Goal: Transaction & Acquisition: Book appointment/travel/reservation

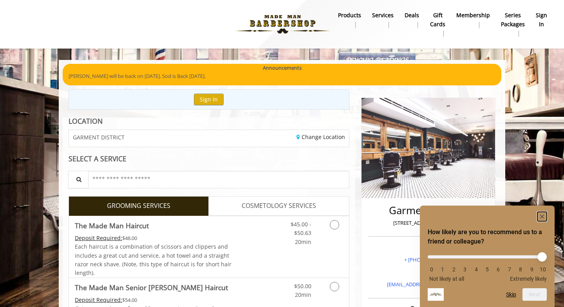
click at [542, 216] on icon "Hide survey" at bounding box center [542, 217] width 4 height 4
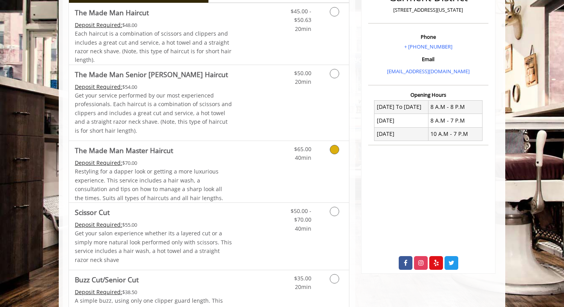
scroll to position [215, 0]
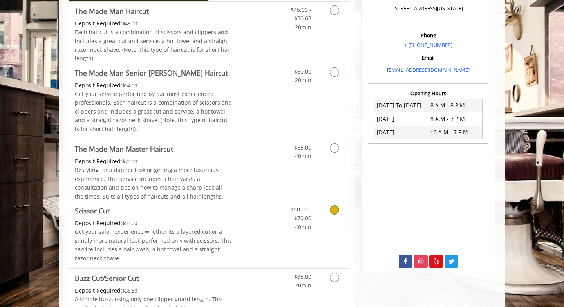
click at [335, 211] on icon "Grooming services" at bounding box center [334, 209] width 9 height 9
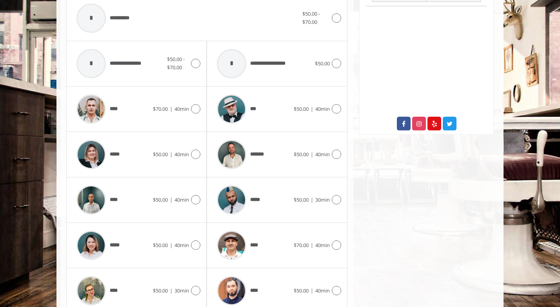
scroll to position [355, 0]
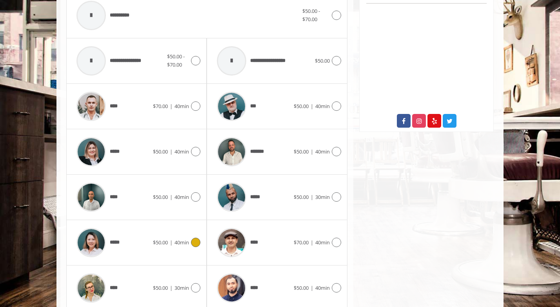
click at [196, 240] on icon at bounding box center [195, 242] width 9 height 9
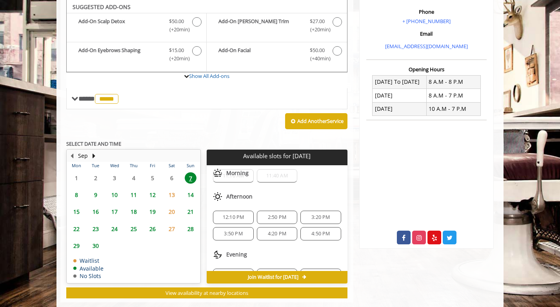
scroll to position [35, 0]
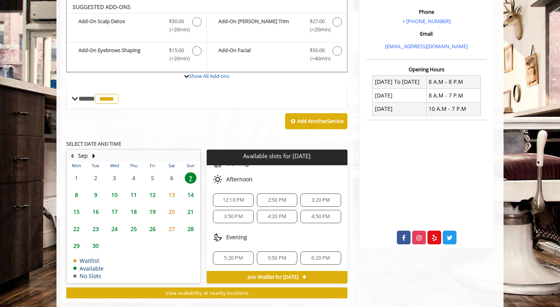
click at [236, 200] on span "12:10 PM" at bounding box center [234, 200] width 22 height 6
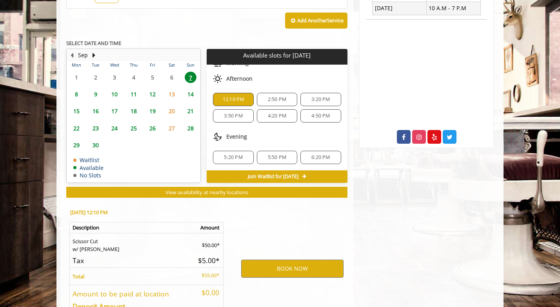
scroll to position [395, 0]
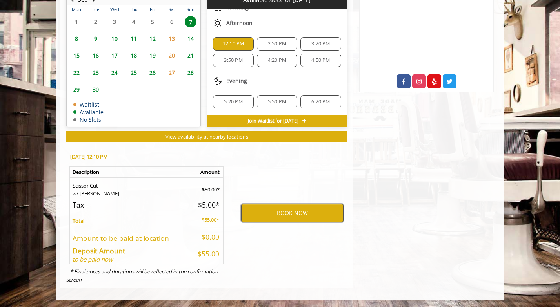
click at [271, 214] on button "BOOK NOW" at bounding box center [292, 213] width 102 height 18
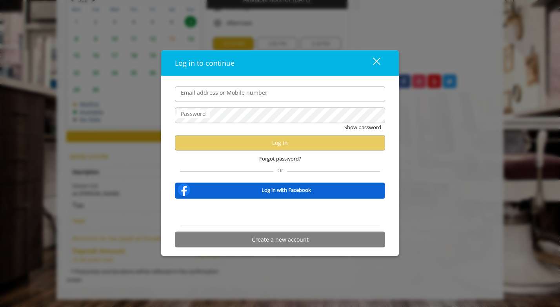
type input "**********"
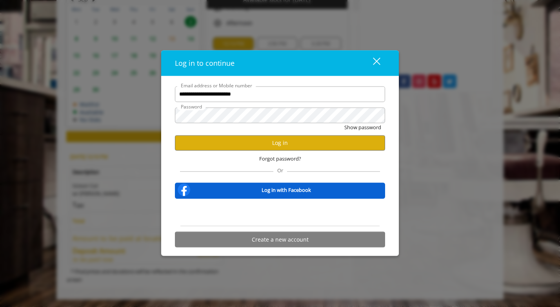
scroll to position [0, 0]
click at [264, 144] on button "Log in" at bounding box center [280, 142] width 210 height 15
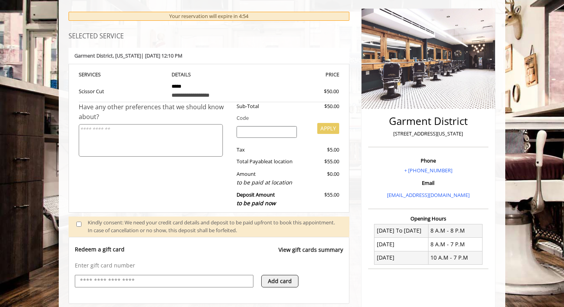
scroll to position [166, 0]
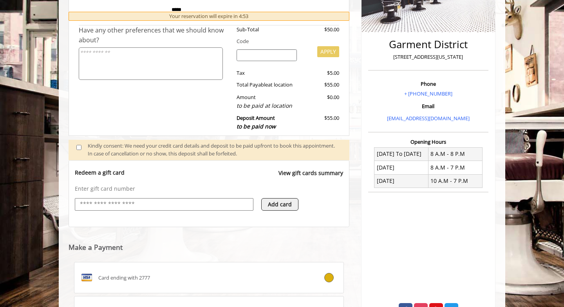
click at [123, 204] on input "text" at bounding box center [164, 204] width 170 height 9
type input "**********"
click at [282, 205] on button "Add card" at bounding box center [279, 204] width 37 height 13
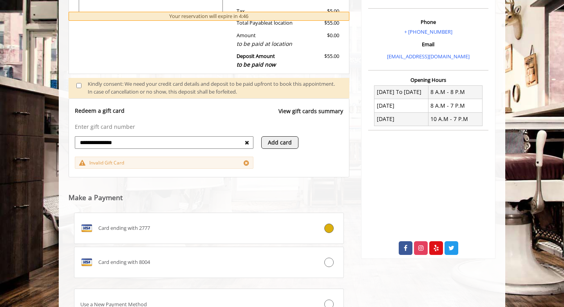
scroll to position [234, 0]
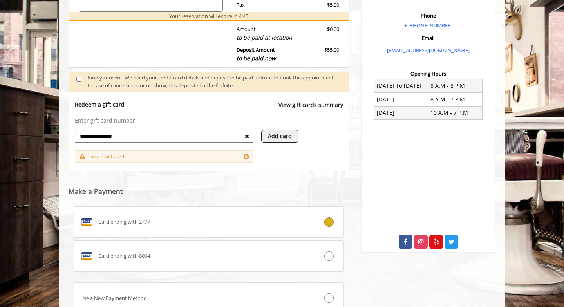
click at [247, 155] on icon at bounding box center [246, 157] width 5 height 6
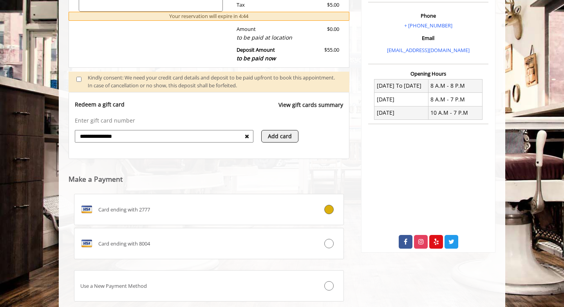
click at [250, 137] on div "**********" at bounding box center [164, 136] width 179 height 13
click at [248, 136] on icon at bounding box center [247, 136] width 4 height 5
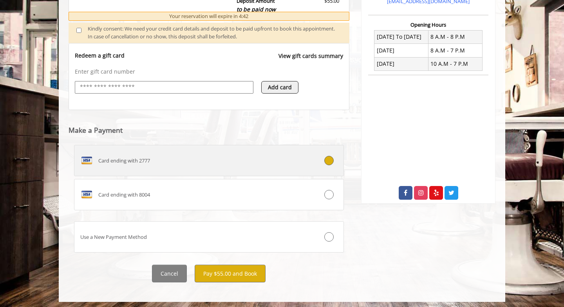
scroll to position [286, 0]
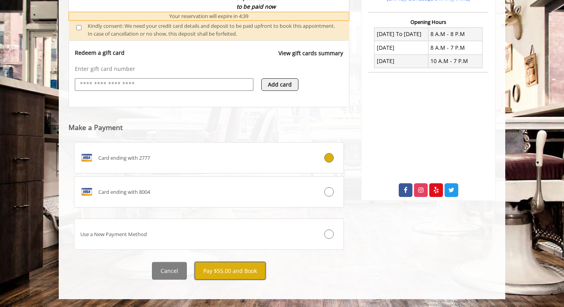
click at [217, 269] on button "Pay $55.00 and Book" at bounding box center [230, 271] width 71 height 18
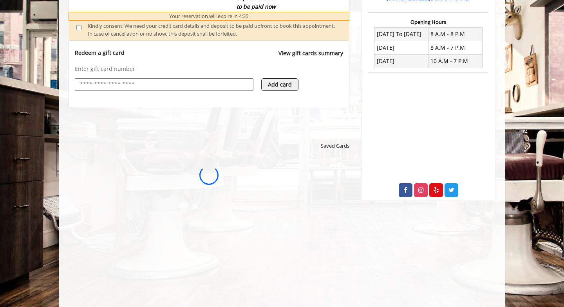
scroll to position [0, 0]
